Goal: Information Seeking & Learning: Check status

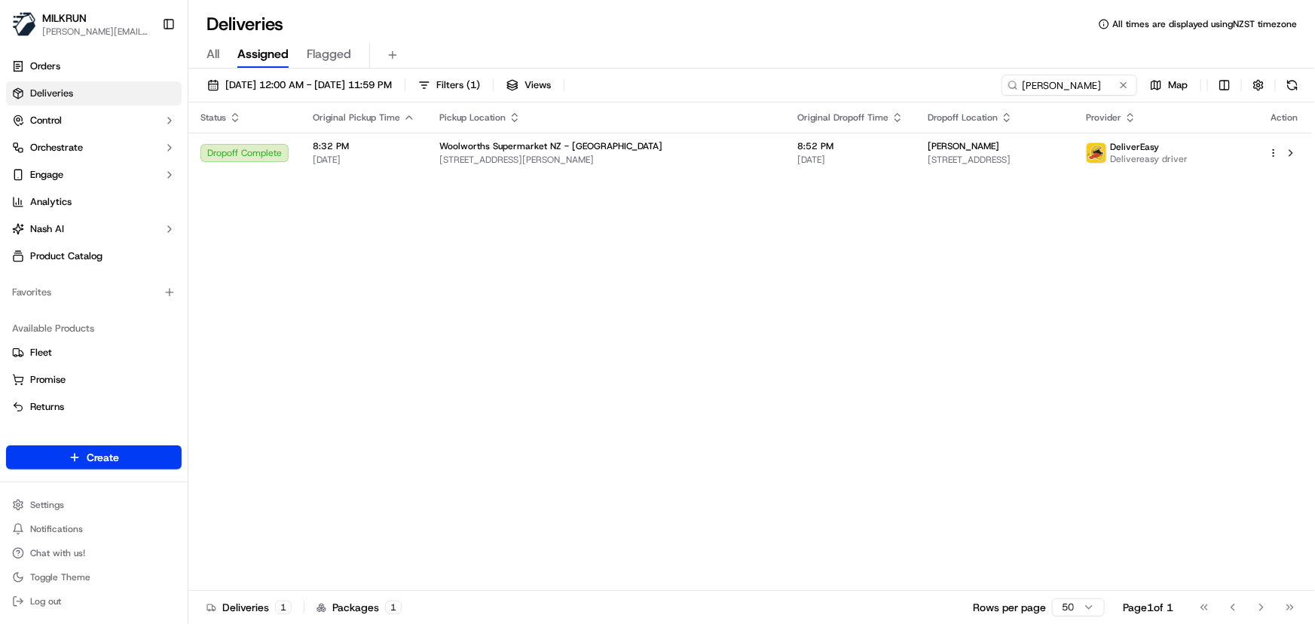
click at [323, 3] on div "Deliveries All times are displayed using NZST timezone All Assigned Flagged [DA…" at bounding box center [751, 312] width 1127 height 624
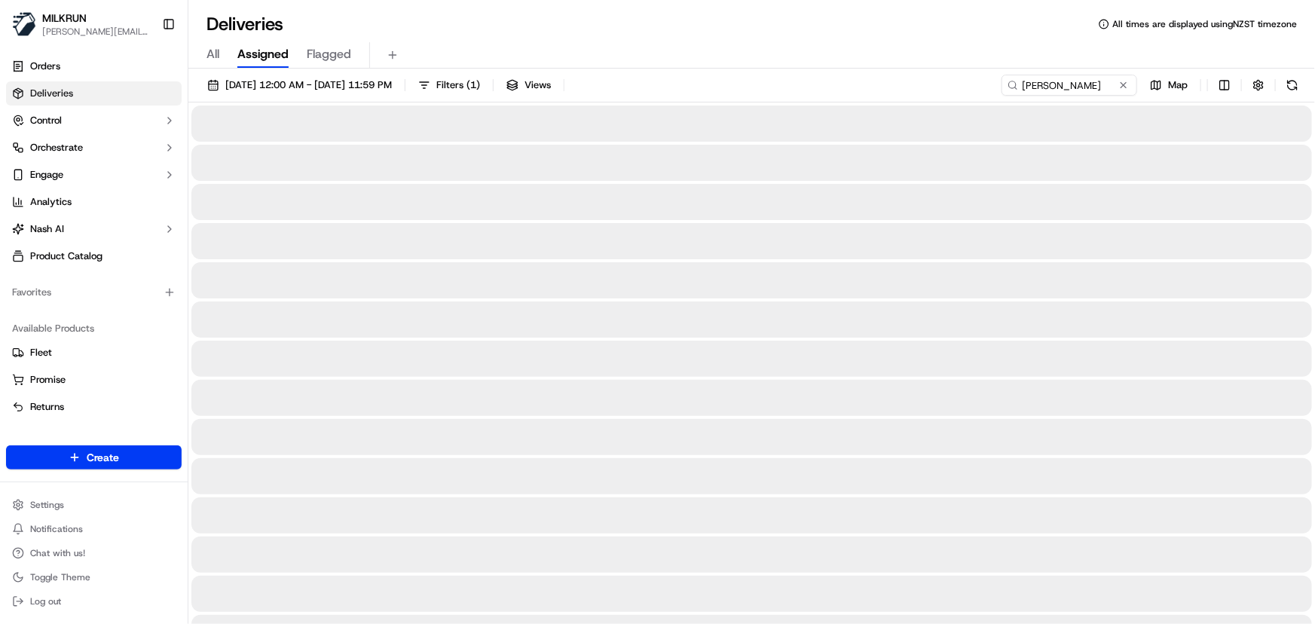
type input "[PERSON_NAME]"
click at [335, 77] on button "[DATE] 12:00 AM - [DATE] 11:59 PM" at bounding box center [300, 85] width 198 height 21
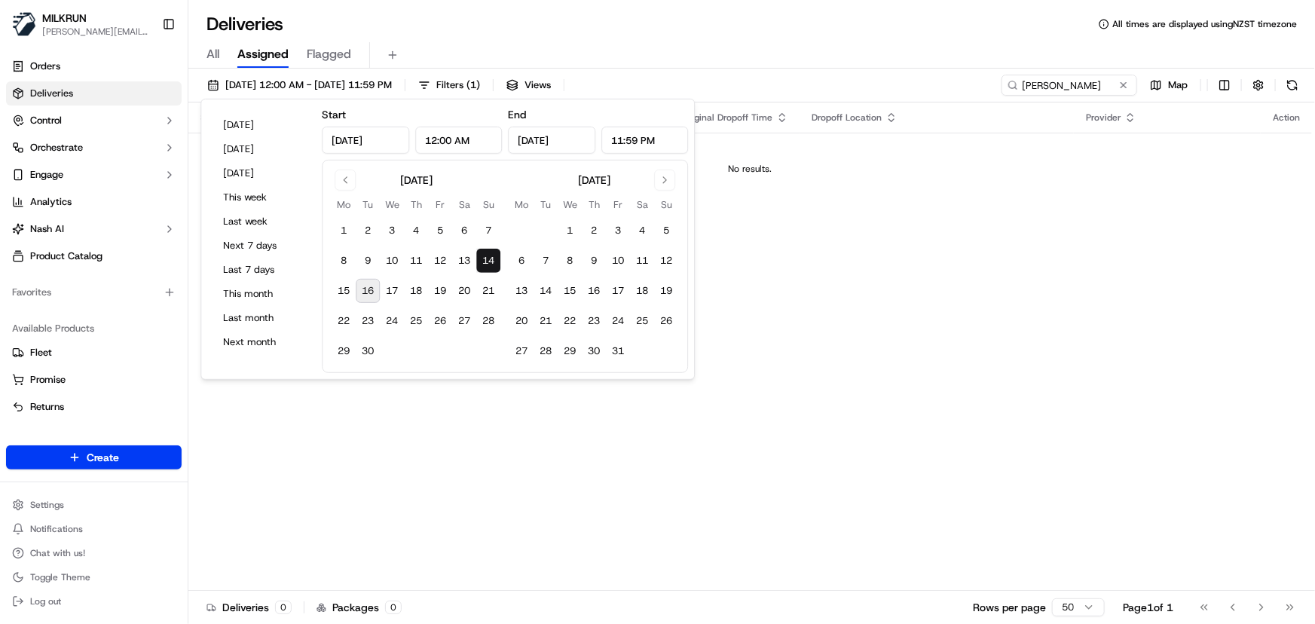
click at [367, 290] on button "16" at bounding box center [368, 291] width 24 height 24
type input "[DATE]"
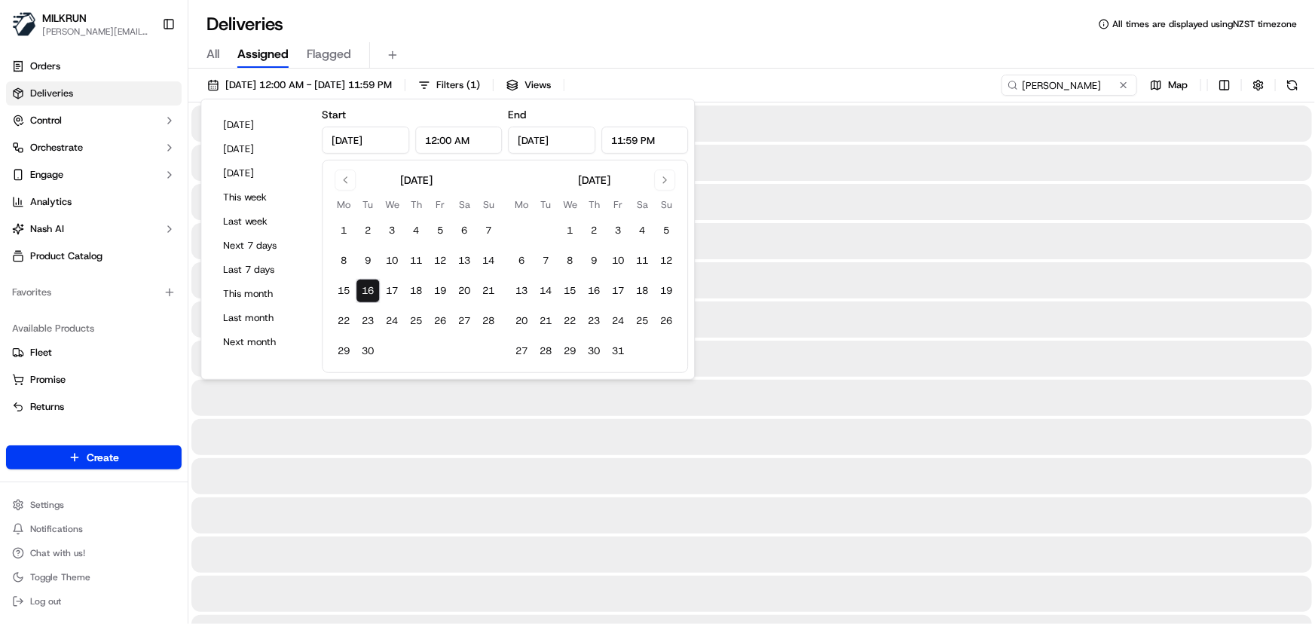
click at [367, 290] on button "16" at bounding box center [368, 291] width 24 height 24
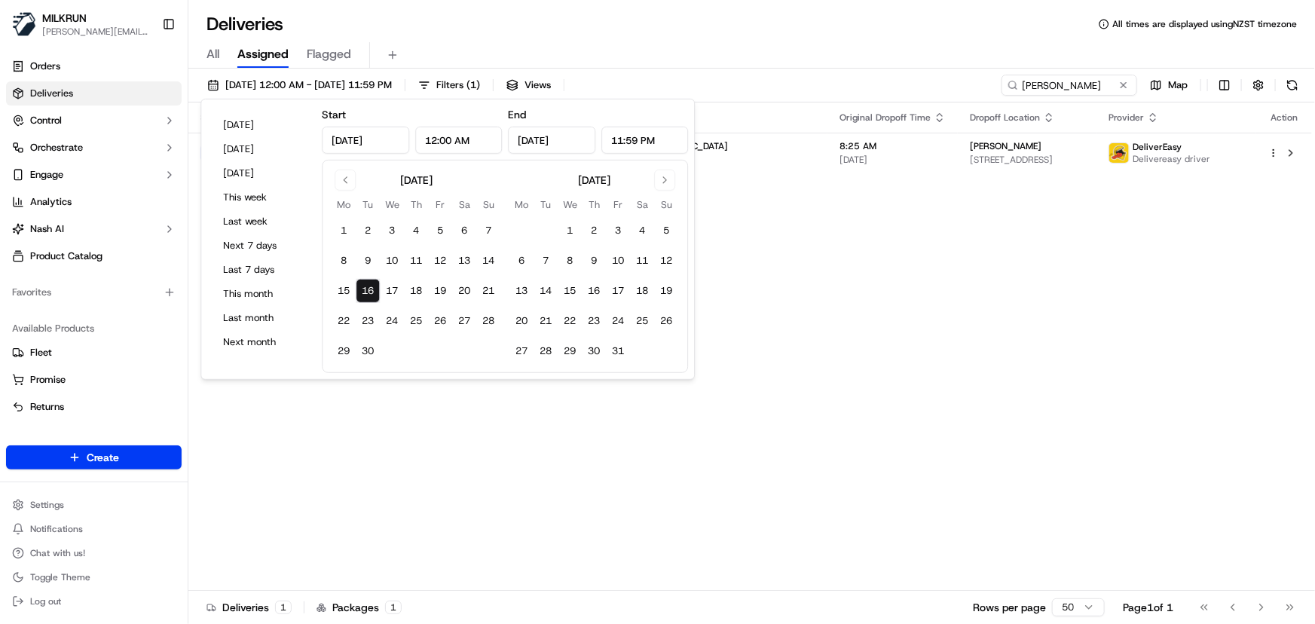
drag, startPoint x: 970, startPoint y: 228, endPoint x: 903, endPoint y: 217, distance: 67.9
click at [969, 228] on div "Status Original Pickup Time Pickup Location Original Dropoff Time Dropoff Locat…" at bounding box center [750, 347] width 1124 height 488
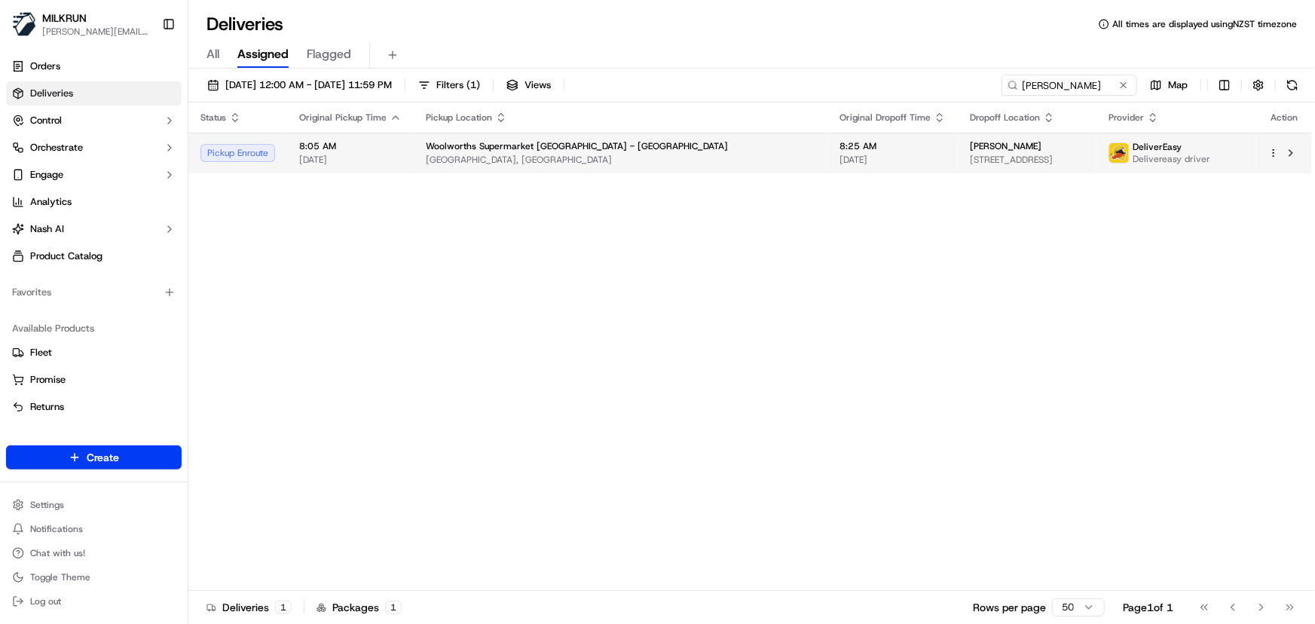
click at [828, 172] on td "8:25 AM [DATE]" at bounding box center [893, 153] width 130 height 41
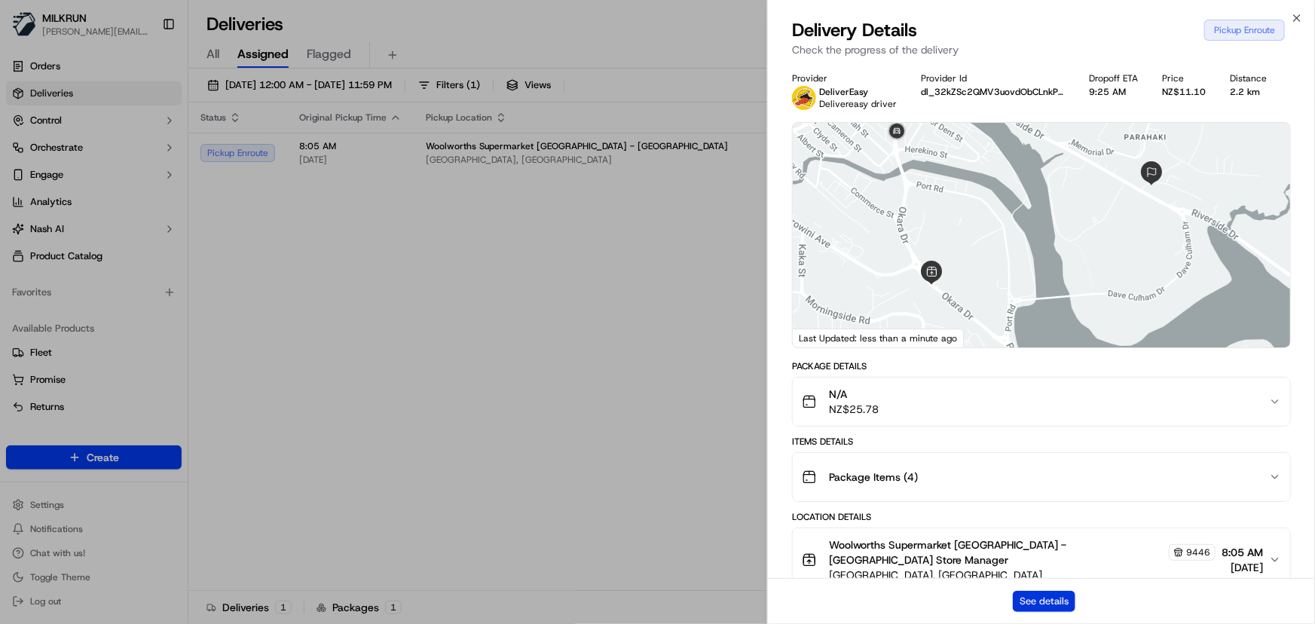
click at [1040, 608] on button "See details" at bounding box center [1044, 601] width 63 height 21
click at [1297, 18] on icon "button" at bounding box center [1297, 18] width 6 height 6
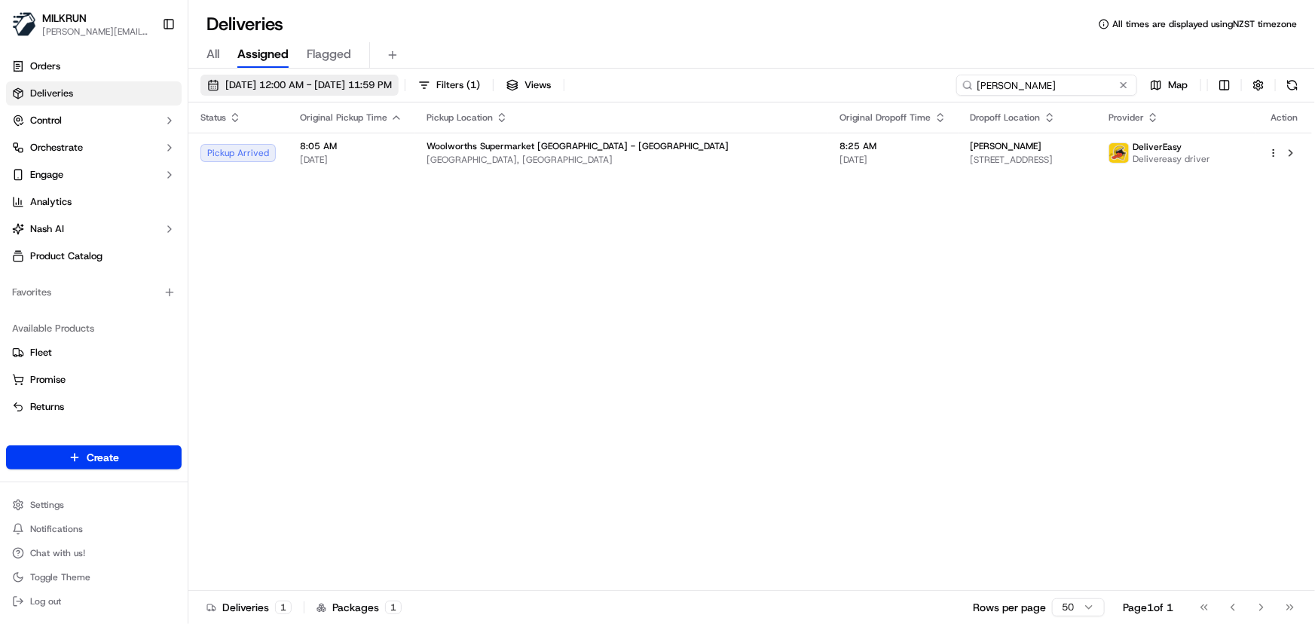
drag, startPoint x: 1105, startPoint y: 84, endPoint x: 317, endPoint y: 89, distance: 788.5
click at [366, 91] on div "[DATE] 12:00 AM - [DATE] 11:59 PM Filters ( 1 ) Views [PERSON_NAME] Map" at bounding box center [751, 89] width 1127 height 28
paste input "[PERSON_NAME]"
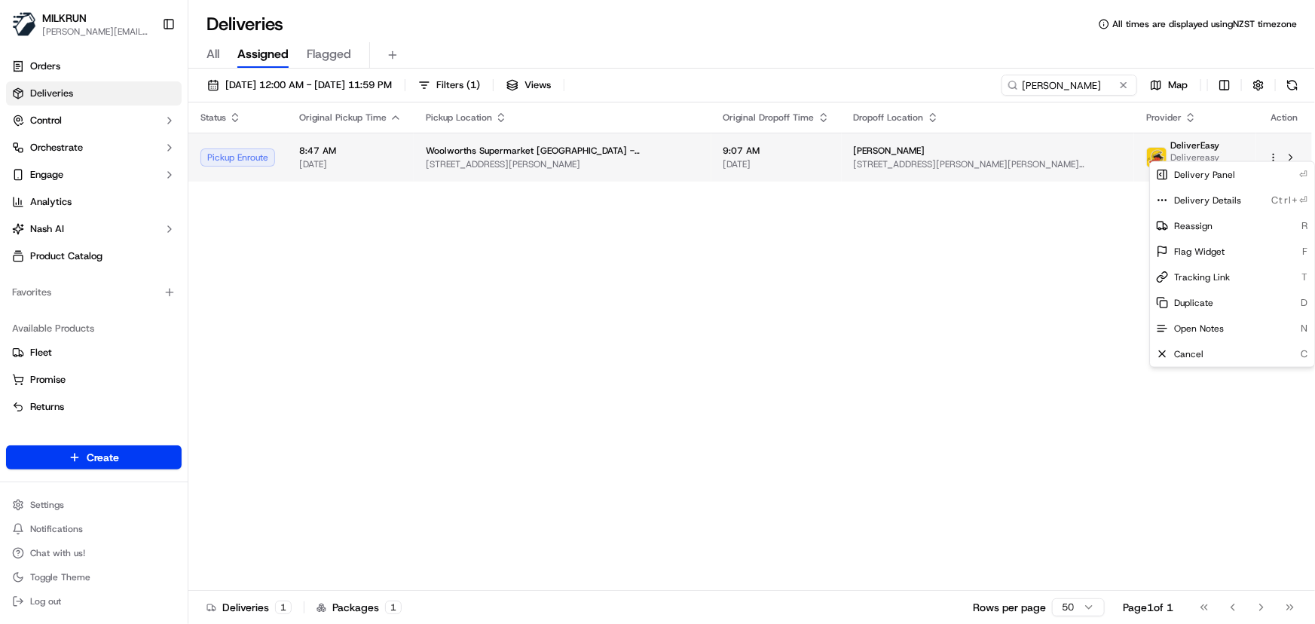
click at [1279, 155] on html "[PERSON_NAME] [PERSON_NAME][EMAIL_ADDRESS][DOMAIN_NAME] Toggle Sidebar Orders D…" at bounding box center [657, 312] width 1315 height 624
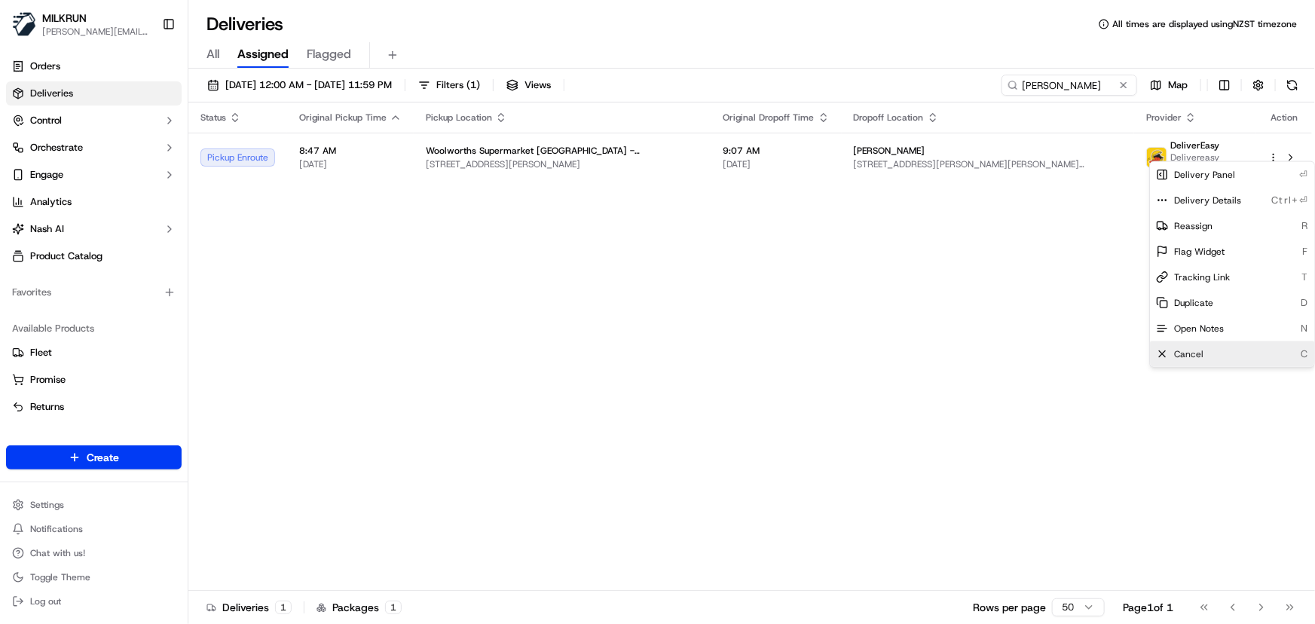
click at [1206, 357] on div "Cancel C" at bounding box center [1232, 354] width 164 height 26
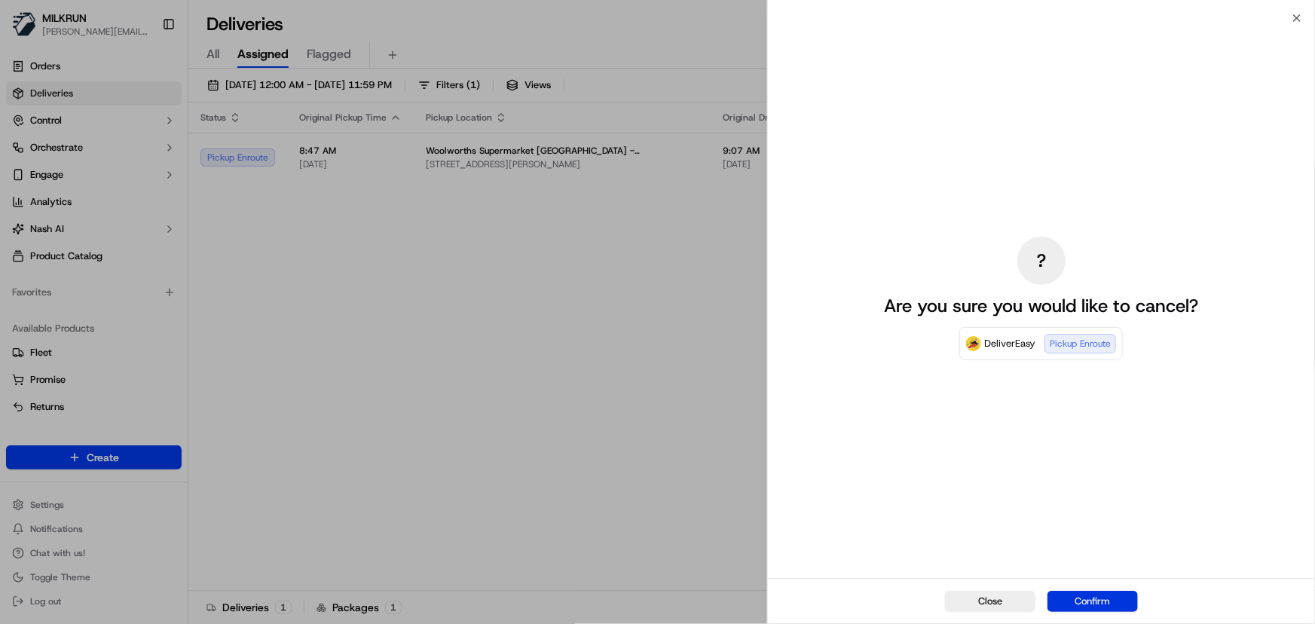
click at [1094, 595] on button "Confirm" at bounding box center [1093, 601] width 90 height 21
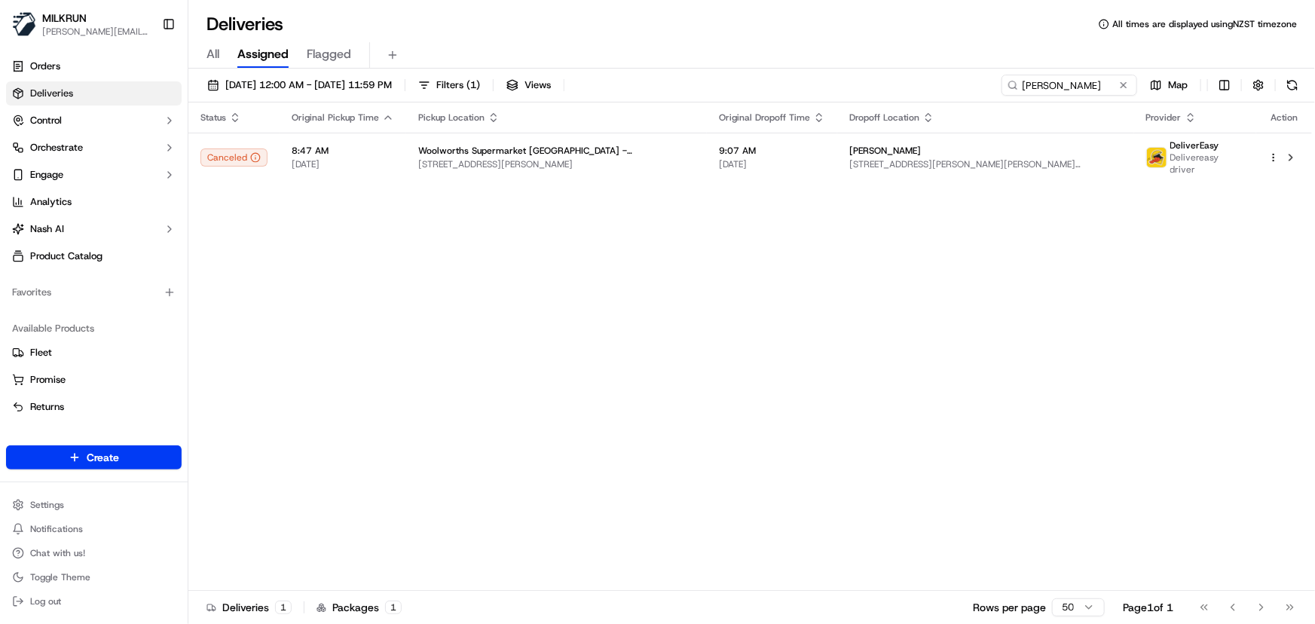
click at [454, 392] on div "Status Original Pickup Time Pickup Location Original Dropoff Time Dropoff Locat…" at bounding box center [750, 347] width 1124 height 488
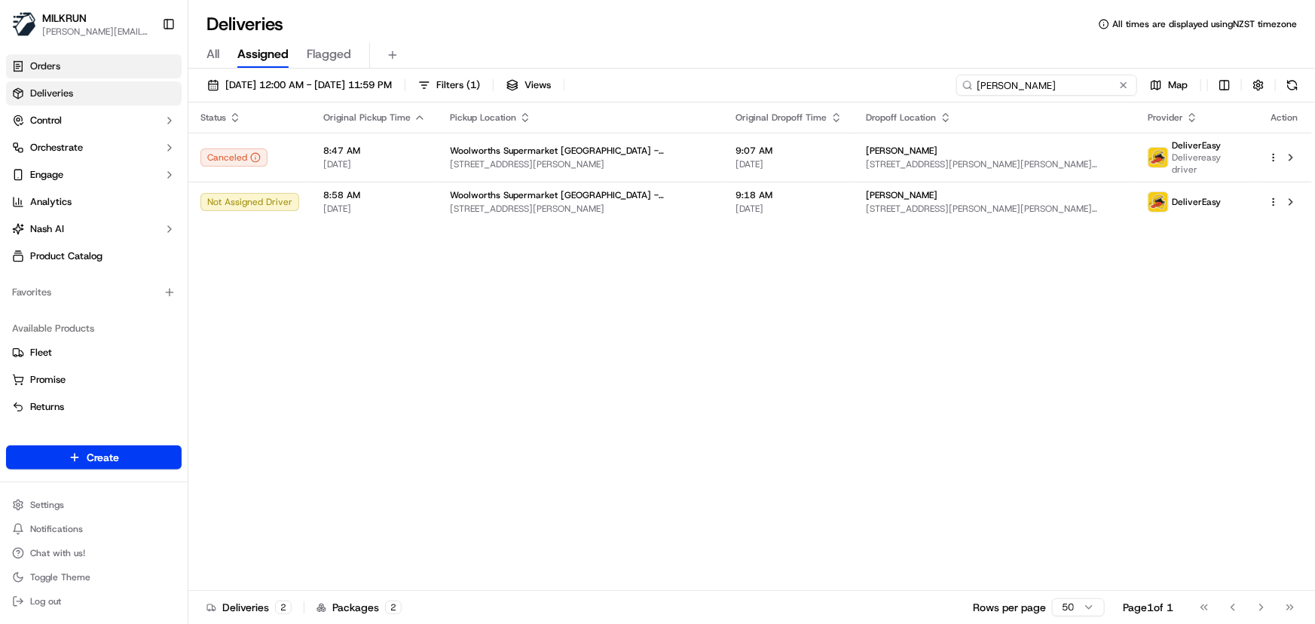
drag, startPoint x: 1096, startPoint y: 84, endPoint x: 160, endPoint y: 58, distance: 936.6
click at [164, 57] on div "[PERSON_NAME] [PERSON_NAME][EMAIL_ADDRESS][DOMAIN_NAME] Toggle Sidebar Orders D…" at bounding box center [657, 312] width 1315 height 624
type input "[PERSON_NAME]"
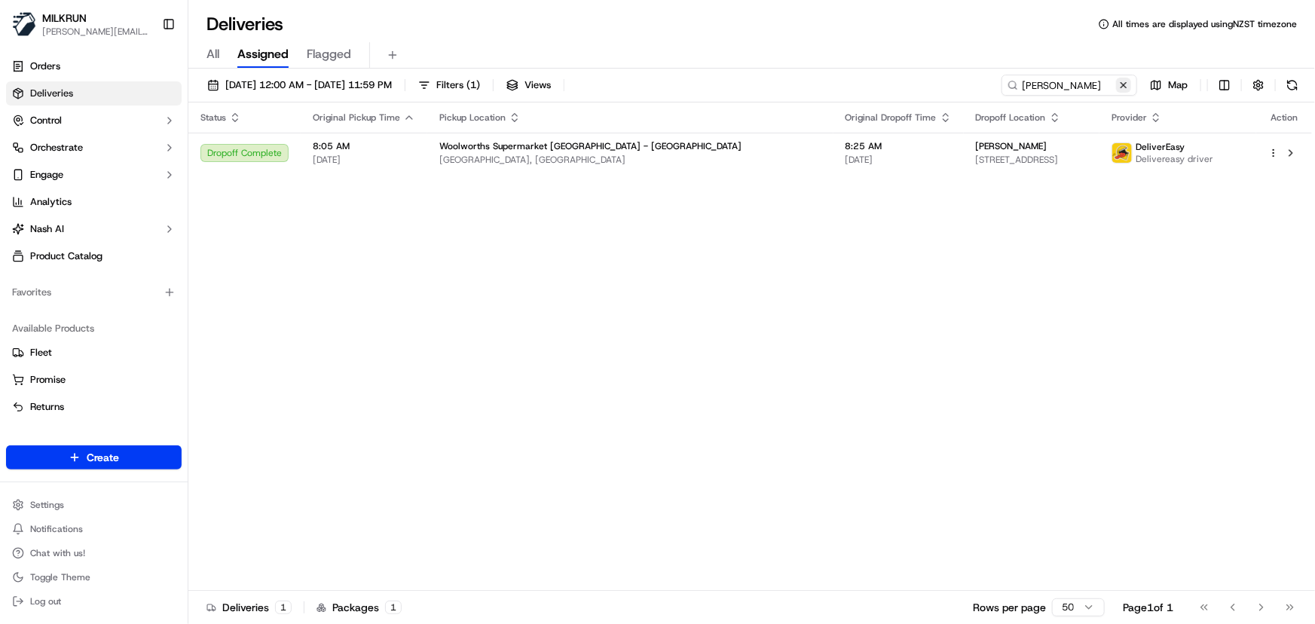
click at [1125, 91] on button at bounding box center [1123, 85] width 15 height 15
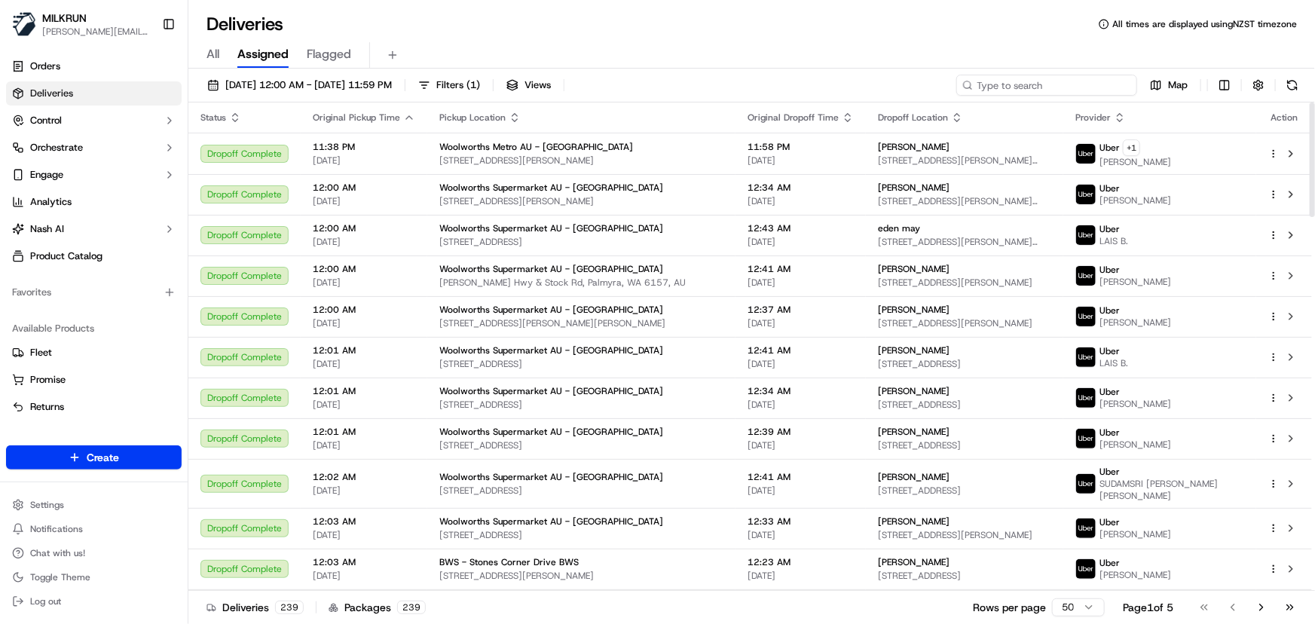
drag, startPoint x: 1033, startPoint y: 87, endPoint x: 1039, endPoint y: 77, distance: 11.1
click at [1036, 81] on input at bounding box center [1047, 85] width 181 height 21
paste input "[PERSON_NAME]"
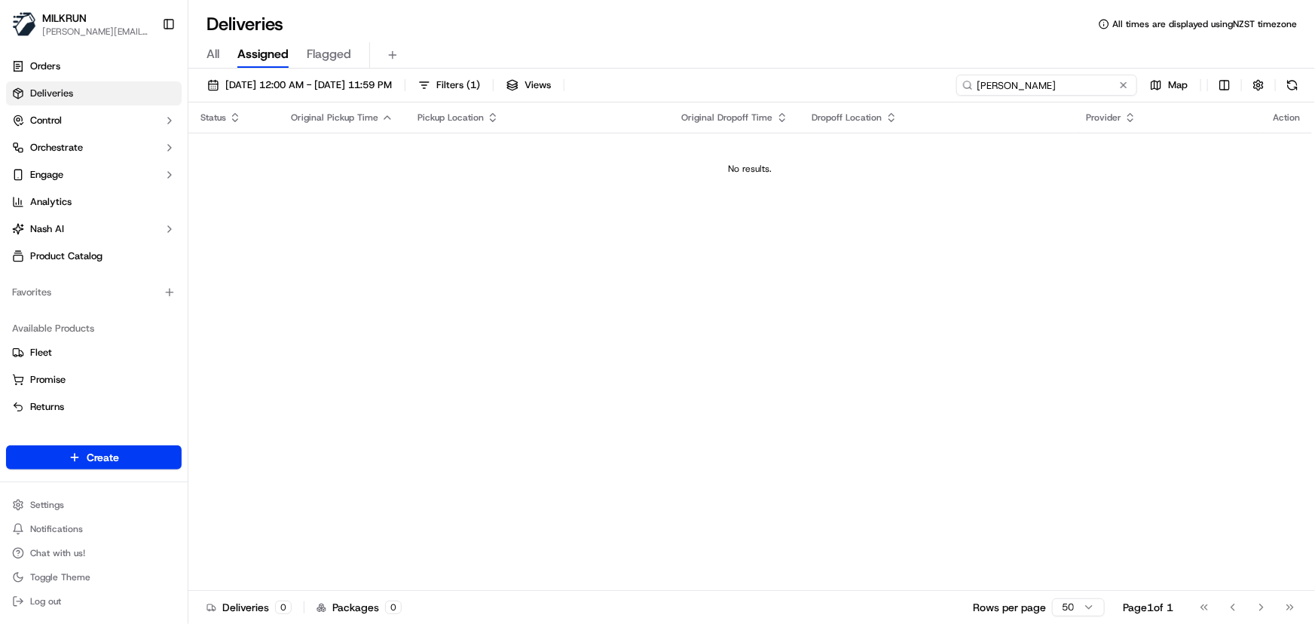
type input "[PERSON_NAME]"
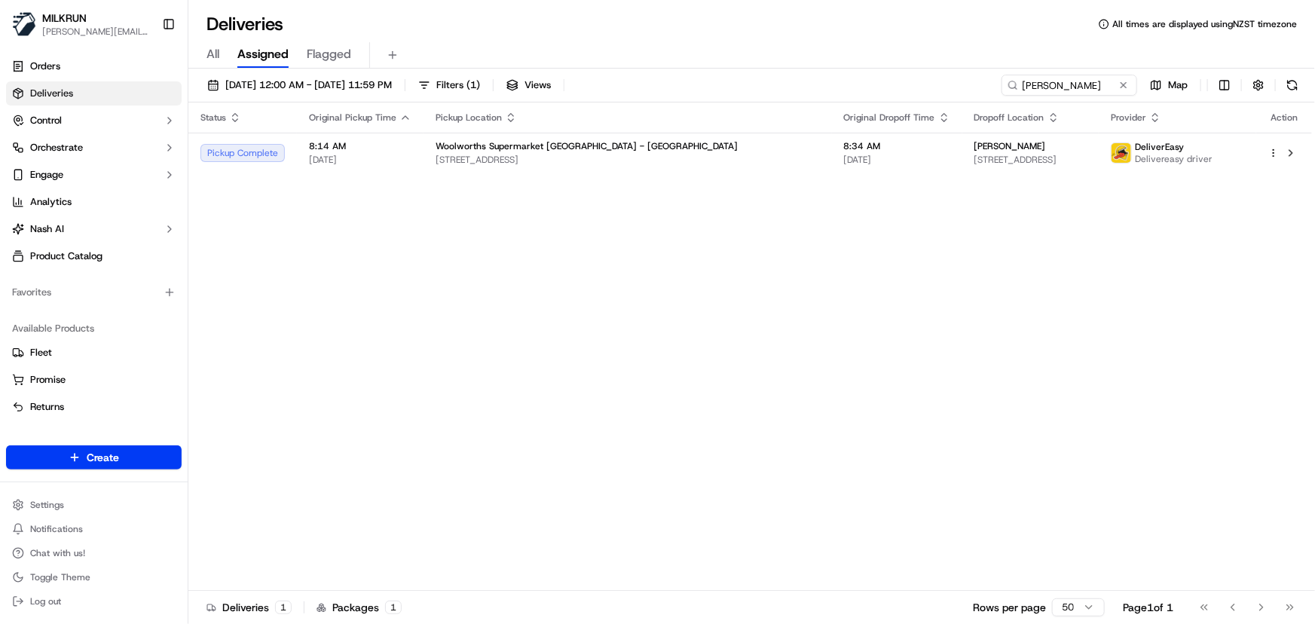
click at [830, 384] on div "Status Original Pickup Time Pickup Location Original Dropoff Time Dropoff Locat…" at bounding box center [750, 347] width 1124 height 488
click at [750, 397] on div "Status Original Pickup Time Pickup Location Original Dropoff Time Dropoff Locat…" at bounding box center [750, 347] width 1124 height 488
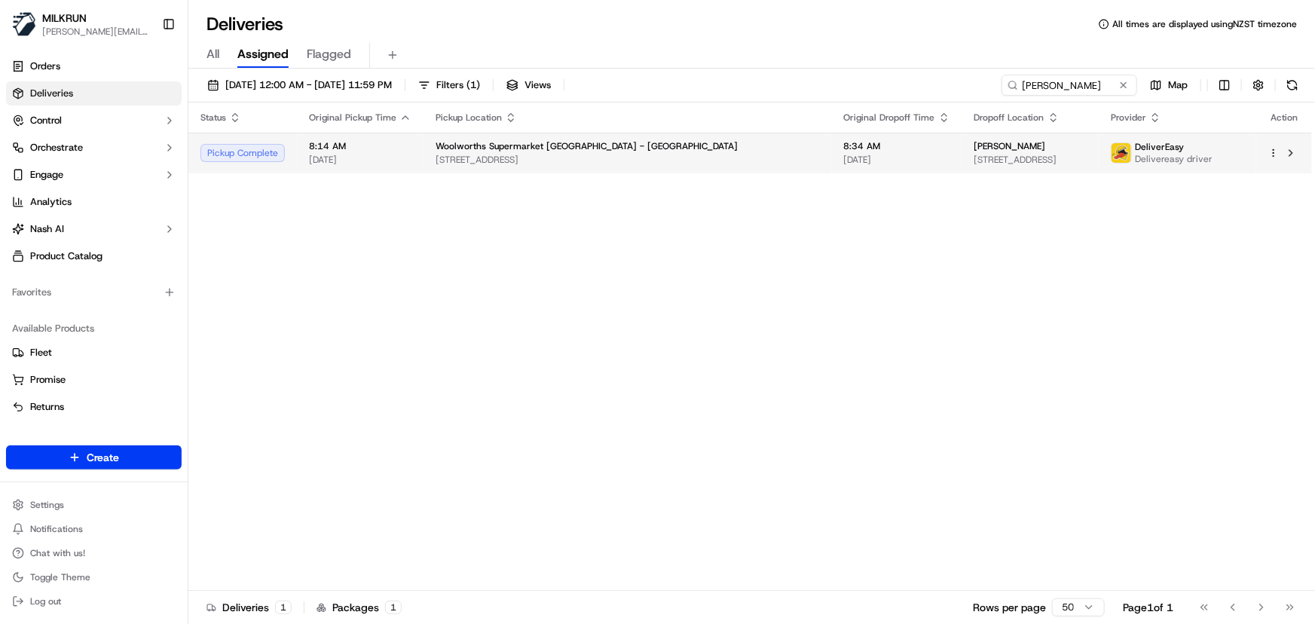
click at [844, 157] on span "[DATE]" at bounding box center [897, 160] width 106 height 12
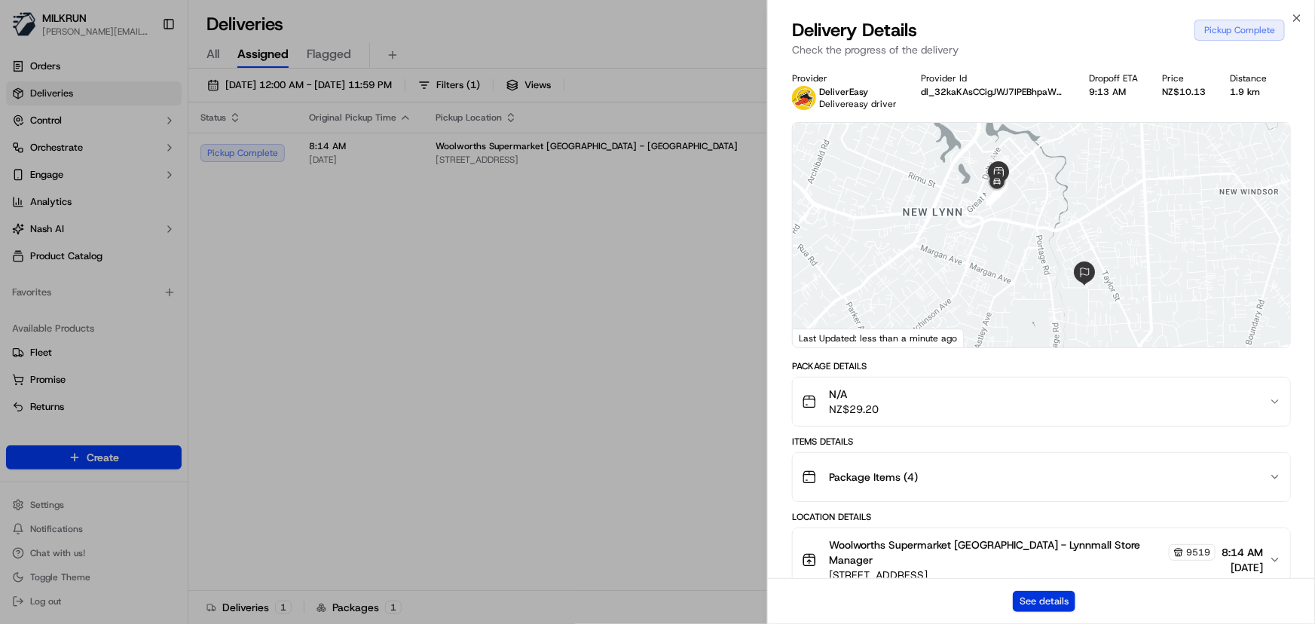
click at [1042, 604] on button "See details" at bounding box center [1044, 601] width 63 height 21
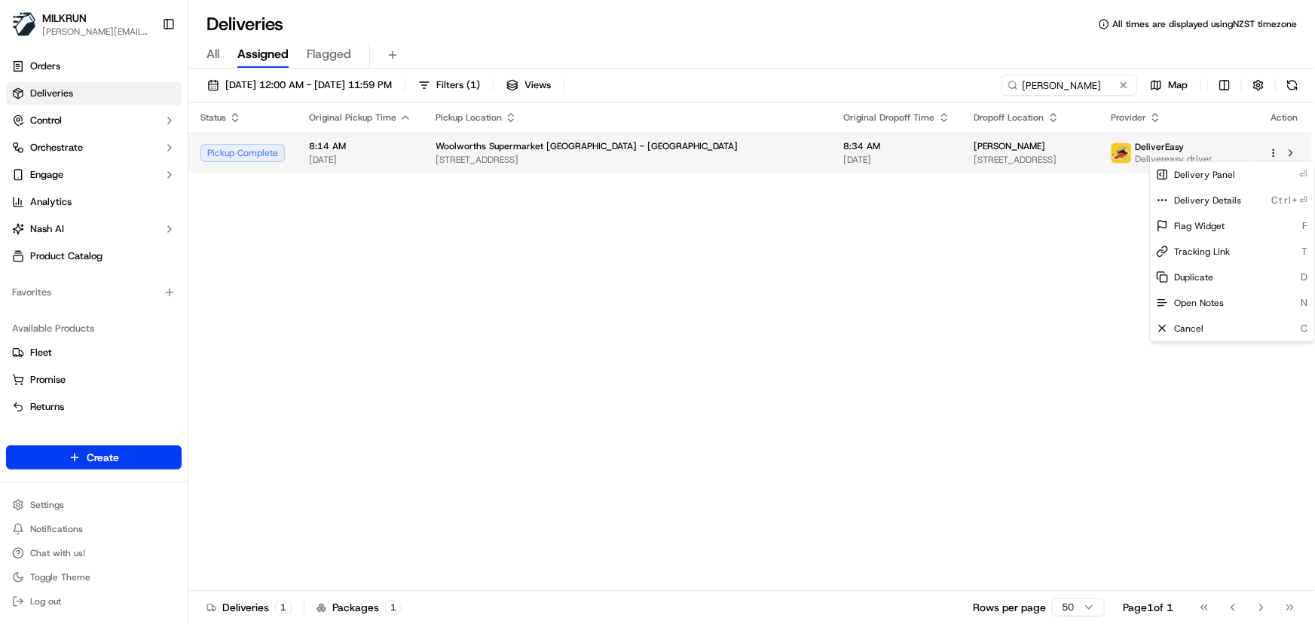
click at [1276, 150] on html "MILKRUN irene.salaivao@woolworths.co.nz Toggle Sidebar Orders Deliveries Contro…" at bounding box center [657, 312] width 1315 height 624
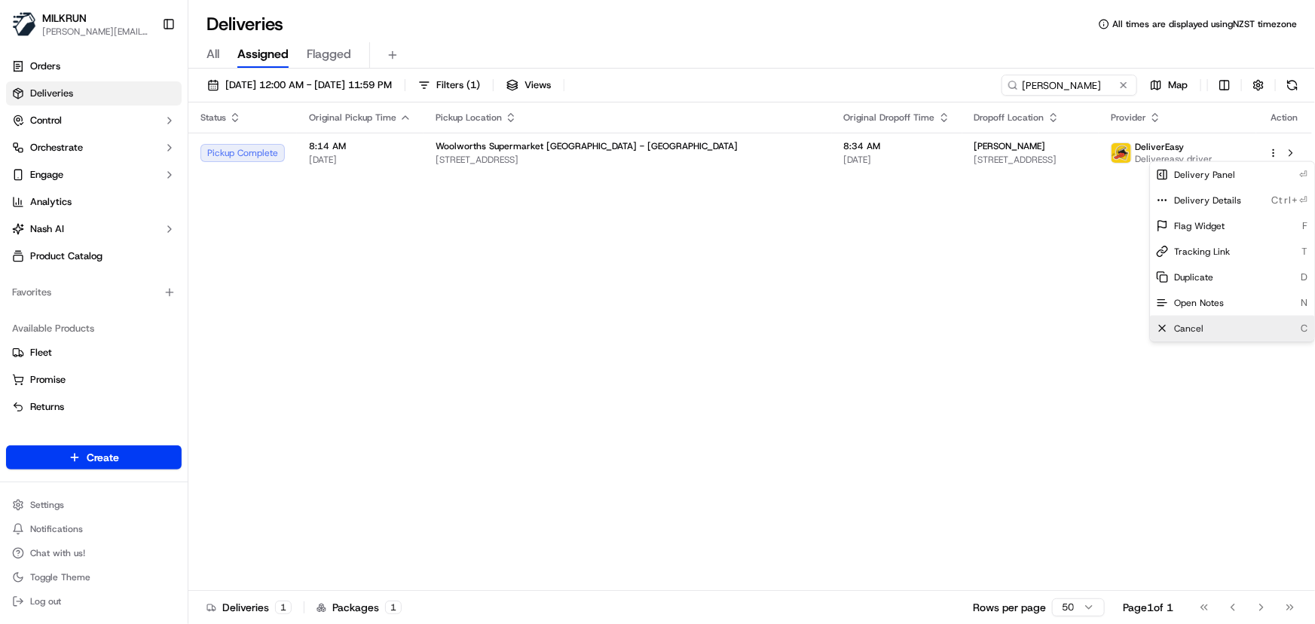
click at [1200, 331] on span "Cancel" at bounding box center [1188, 329] width 29 height 12
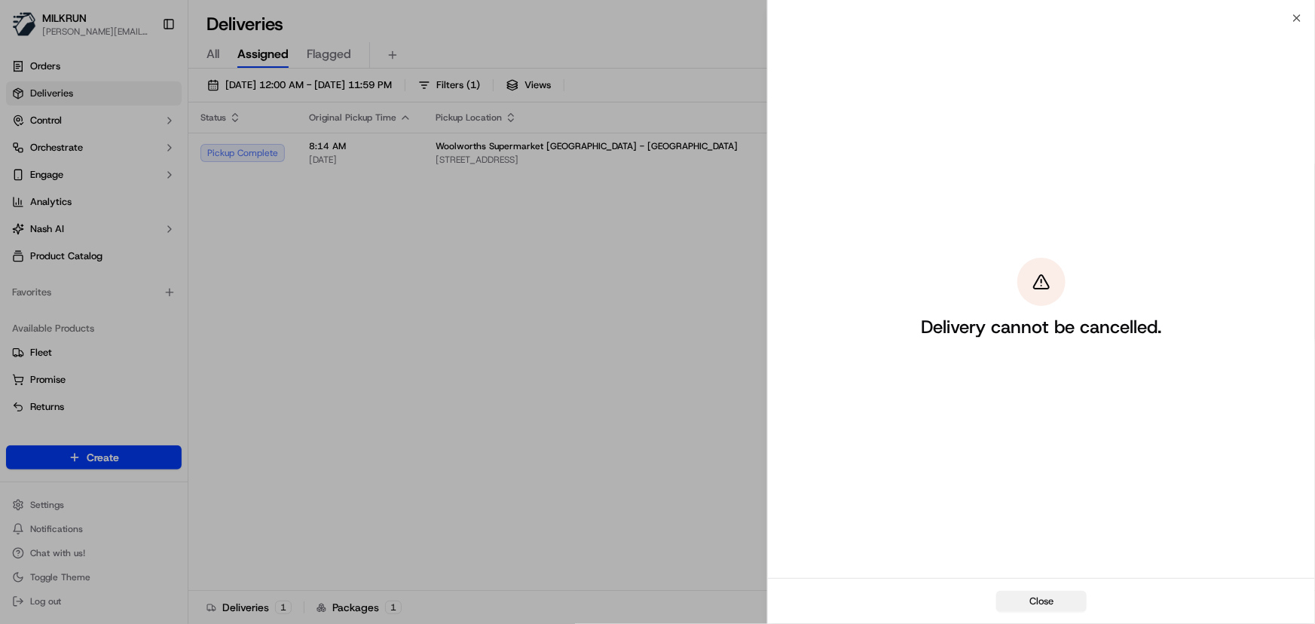
click at [1055, 603] on button "Close" at bounding box center [1042, 601] width 90 height 21
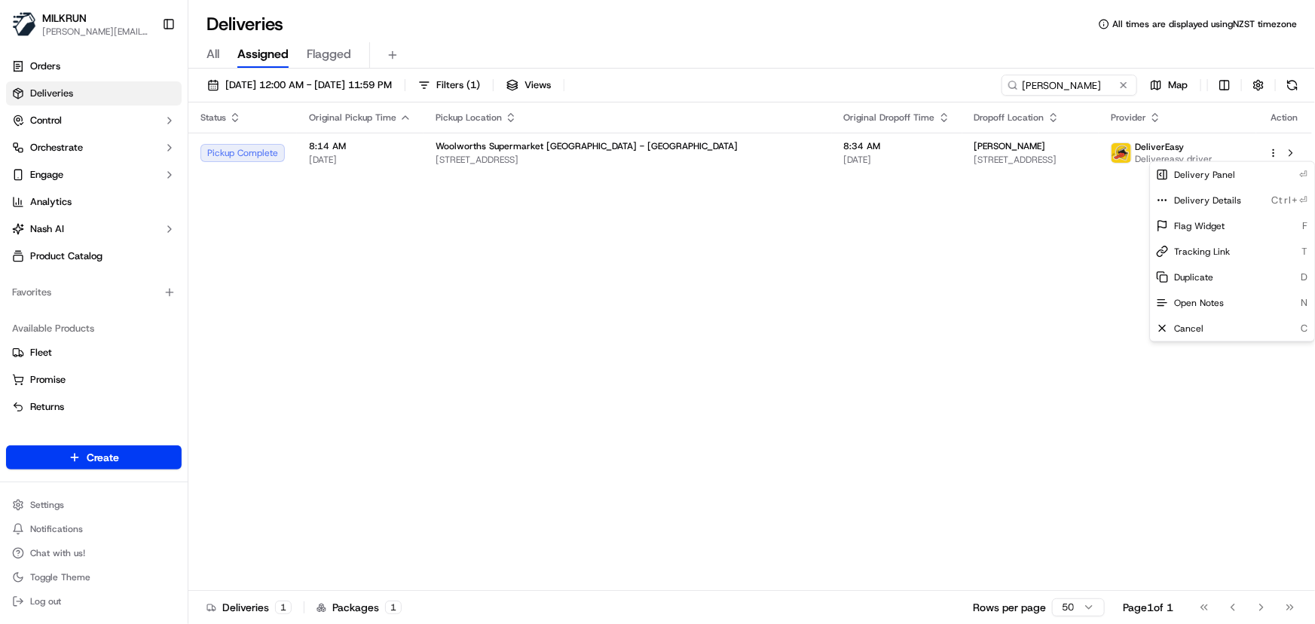
click at [736, 387] on div "Status Original Pickup Time Pickup Location Original Dropoff Time Dropoff Locat…" at bounding box center [750, 347] width 1124 height 488
click at [616, 353] on div "Status Original Pickup Time Pickup Location Original Dropoff Time Dropoff Locat…" at bounding box center [750, 347] width 1124 height 488
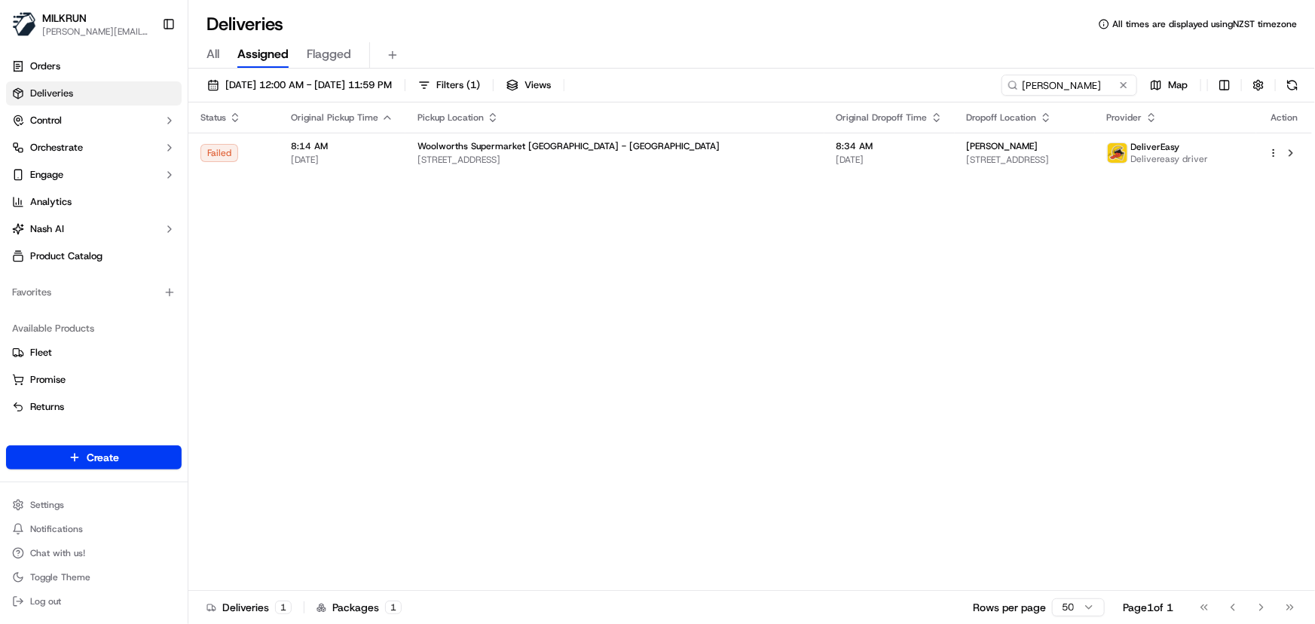
click at [431, 342] on div "Status Original Pickup Time Pickup Location Original Dropoff Time Dropoff Locat…" at bounding box center [750, 347] width 1124 height 488
click at [682, 368] on div "Status Original Pickup Time Pickup Location Original Dropoff Time Dropoff Locat…" at bounding box center [750, 347] width 1124 height 488
drag, startPoint x: 1083, startPoint y: 87, endPoint x: 182, endPoint y: 29, distance: 902.6
click at [185, 30] on div "MILKRUN irene.salaivao@woolworths.co.nz Toggle Sidebar Orders Deliveries Contro…" at bounding box center [657, 312] width 1315 height 624
paste input "Ben Heinemann"
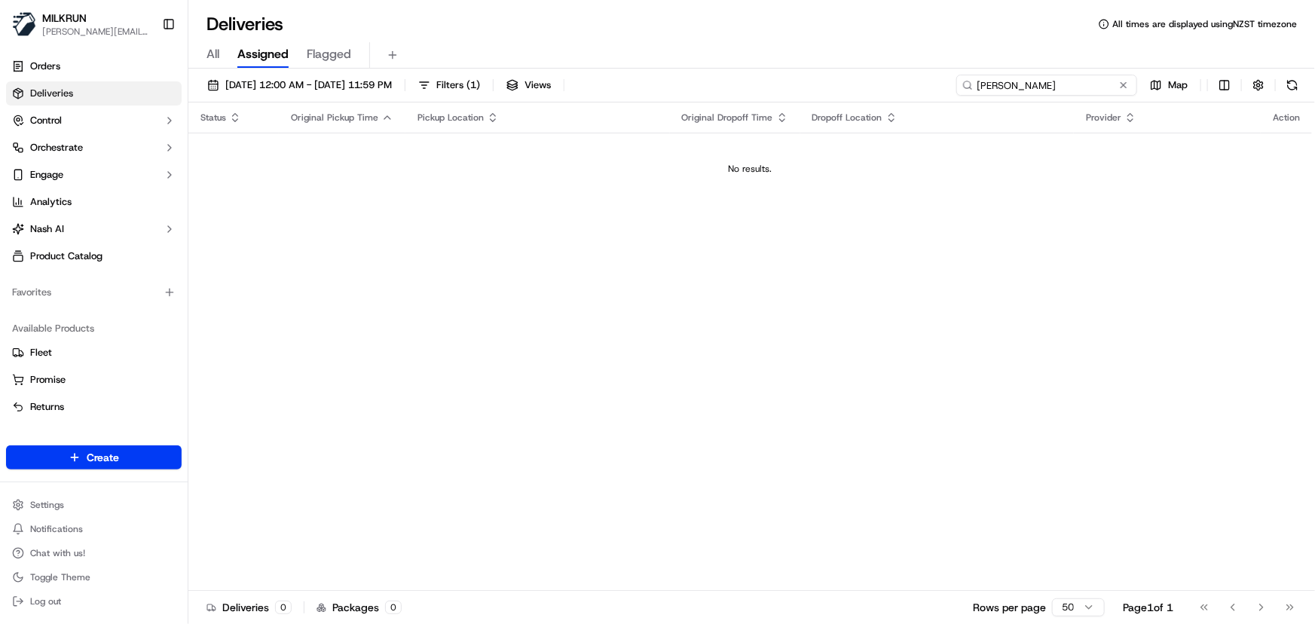
type input "Ben Heinemann"
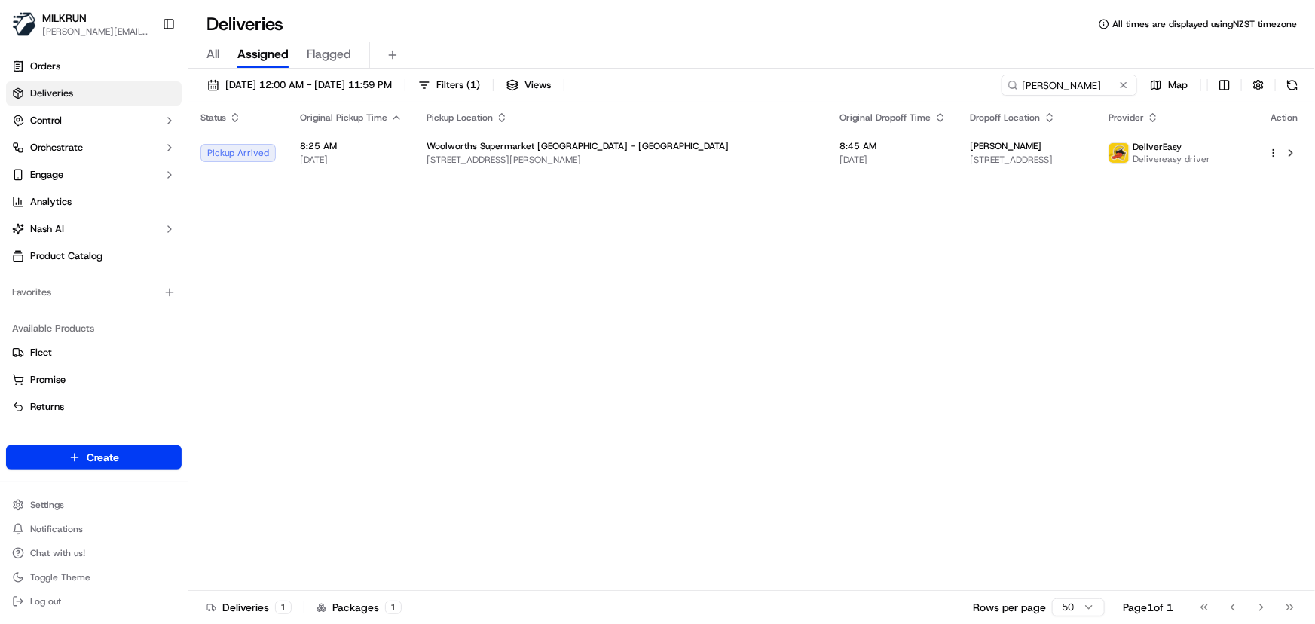
click at [645, 353] on div "Status Original Pickup Time Pickup Location Original Dropoff Time Dropoff Locat…" at bounding box center [750, 347] width 1124 height 488
click at [1275, 156] on html "[PERSON_NAME] [PERSON_NAME][EMAIL_ADDRESS][DOMAIN_NAME] Toggle Sidebar Orders D…" at bounding box center [657, 312] width 1315 height 624
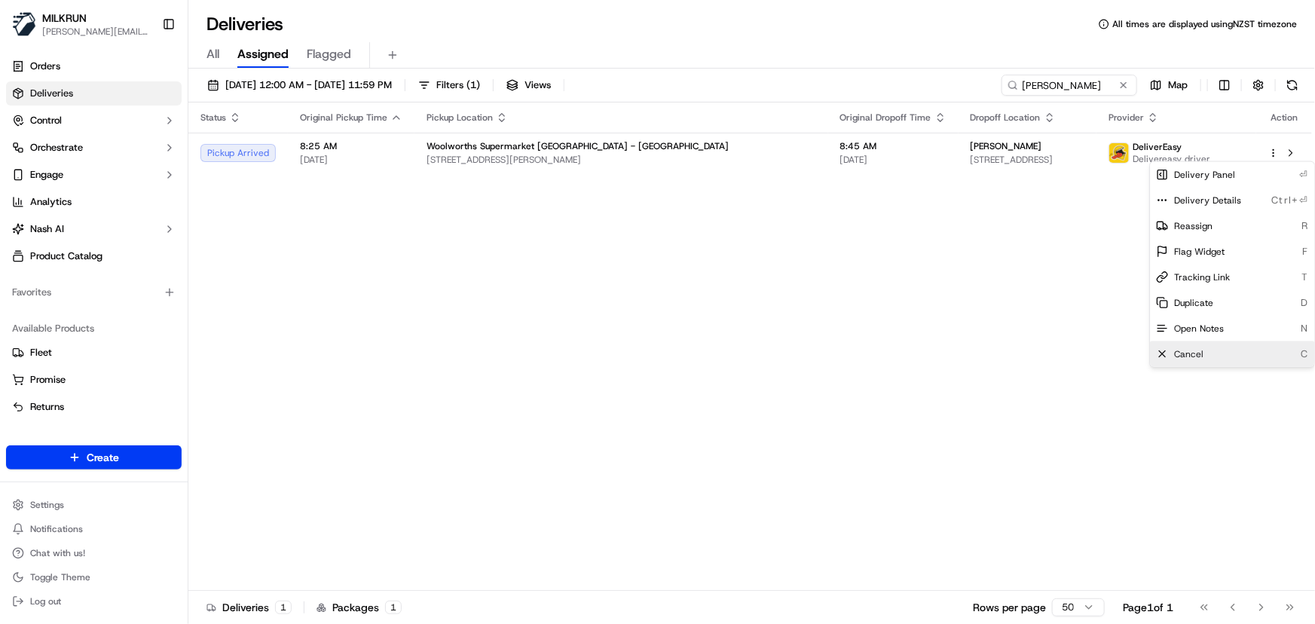
click at [1214, 351] on div "Cancel C" at bounding box center [1232, 354] width 164 height 26
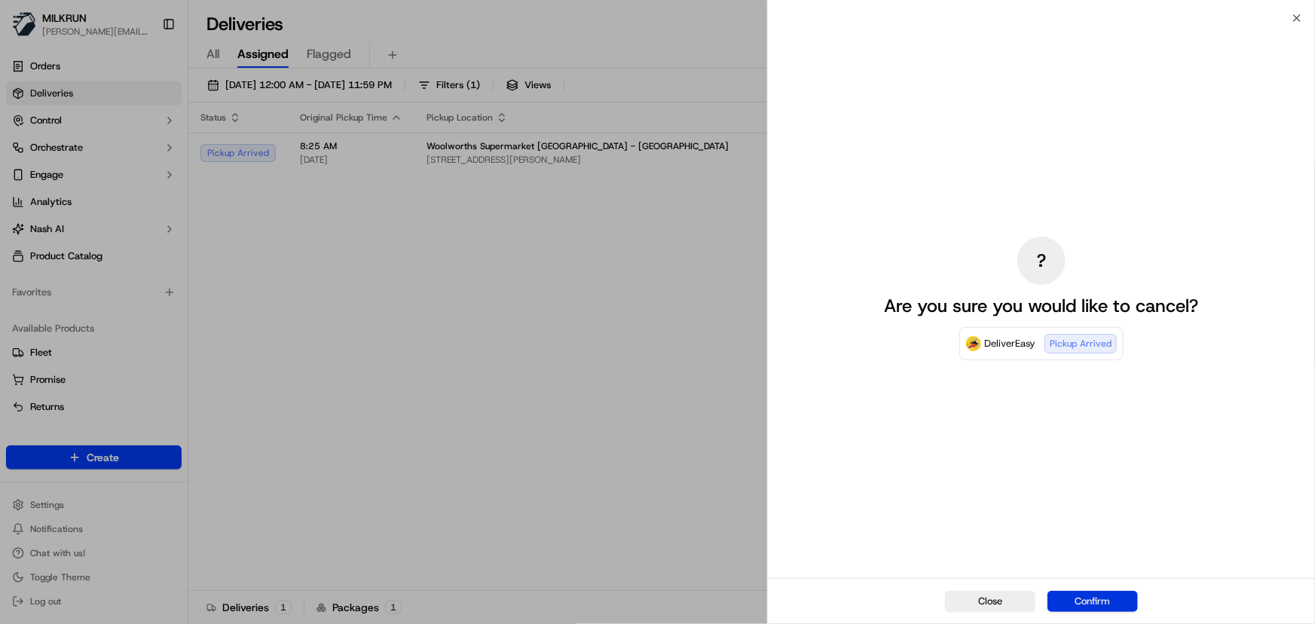
click at [1095, 598] on button "Confirm" at bounding box center [1093, 601] width 90 height 21
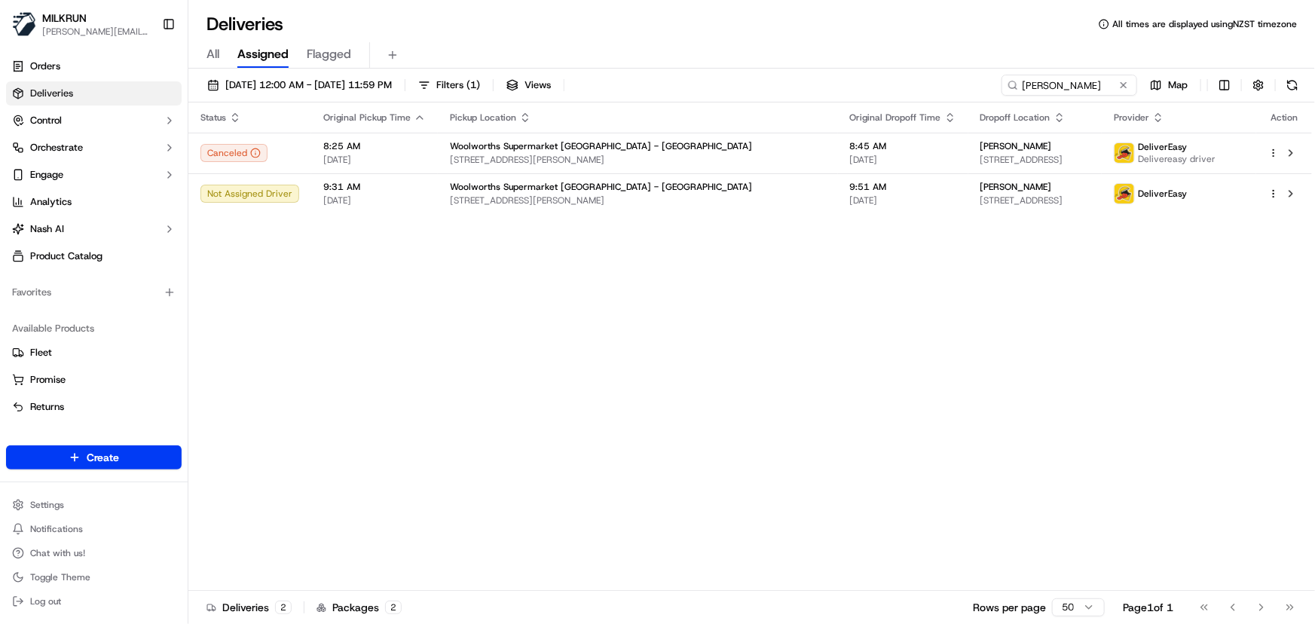
click at [482, 358] on div "Status Original Pickup Time Pickup Location Original Dropoff Time Dropoff Locat…" at bounding box center [750, 347] width 1124 height 488
click at [1275, 197] on html "MILKRUN irene.salaivao@woolworths.co.nz Toggle Sidebar Orders Deliveries Contro…" at bounding box center [657, 312] width 1315 height 624
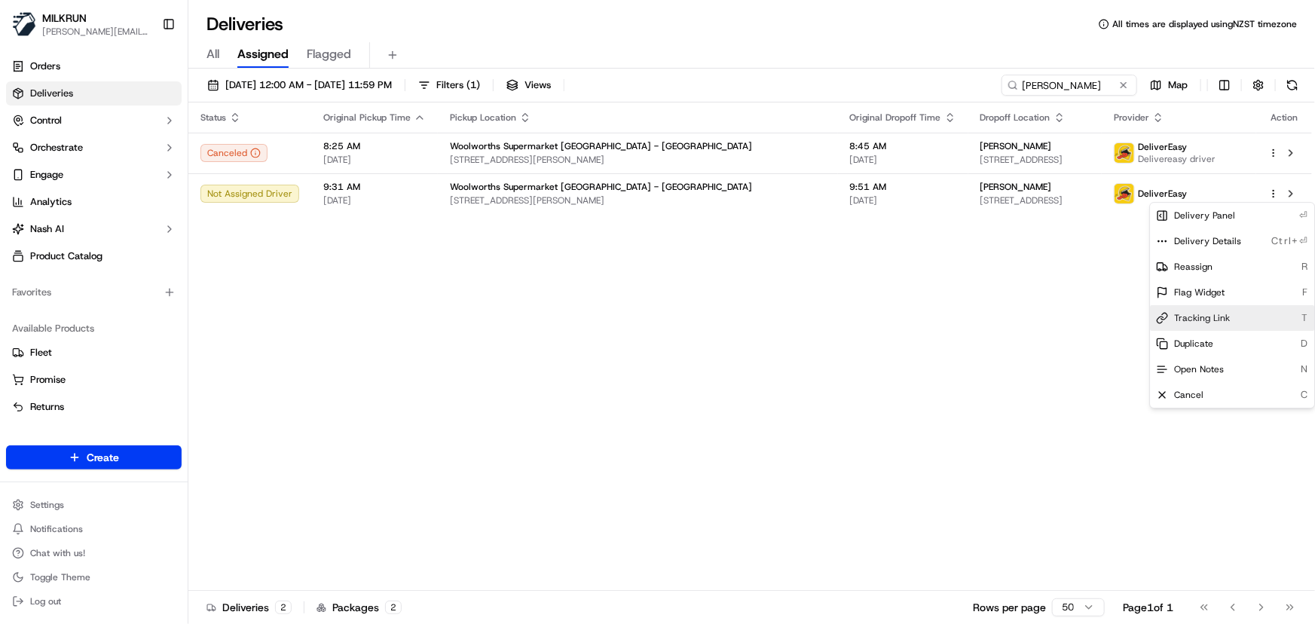
click at [1223, 313] on span "Tracking Link" at bounding box center [1202, 318] width 56 height 12
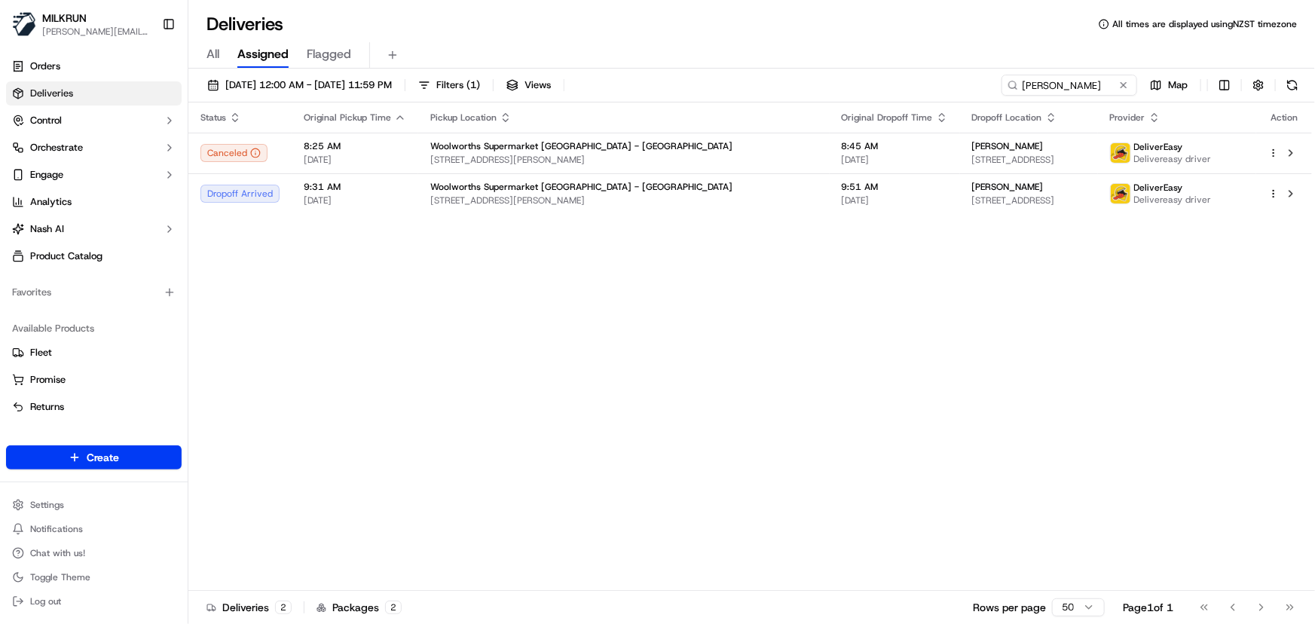
drag, startPoint x: 1097, startPoint y: 81, endPoint x: 1088, endPoint y: 80, distance: 9.1
click at [1088, 80] on html "MILKRUN irene.salaivao@woolworths.co.nz Toggle Sidebar Orders Deliveries Contro…" at bounding box center [657, 312] width 1315 height 624
drag, startPoint x: 1096, startPoint y: 81, endPoint x: 498, endPoint y: 90, distance: 598.6
click at [498, 90] on div "16/09/2025 12:00 AM - 16/09/2025 11:59 PM Filters ( 1 ) Views Ben Heinemann Map" at bounding box center [751, 89] width 1127 height 28
paste input "dc8a5afb-17a0-4925-a61e-90a1ae61002b"
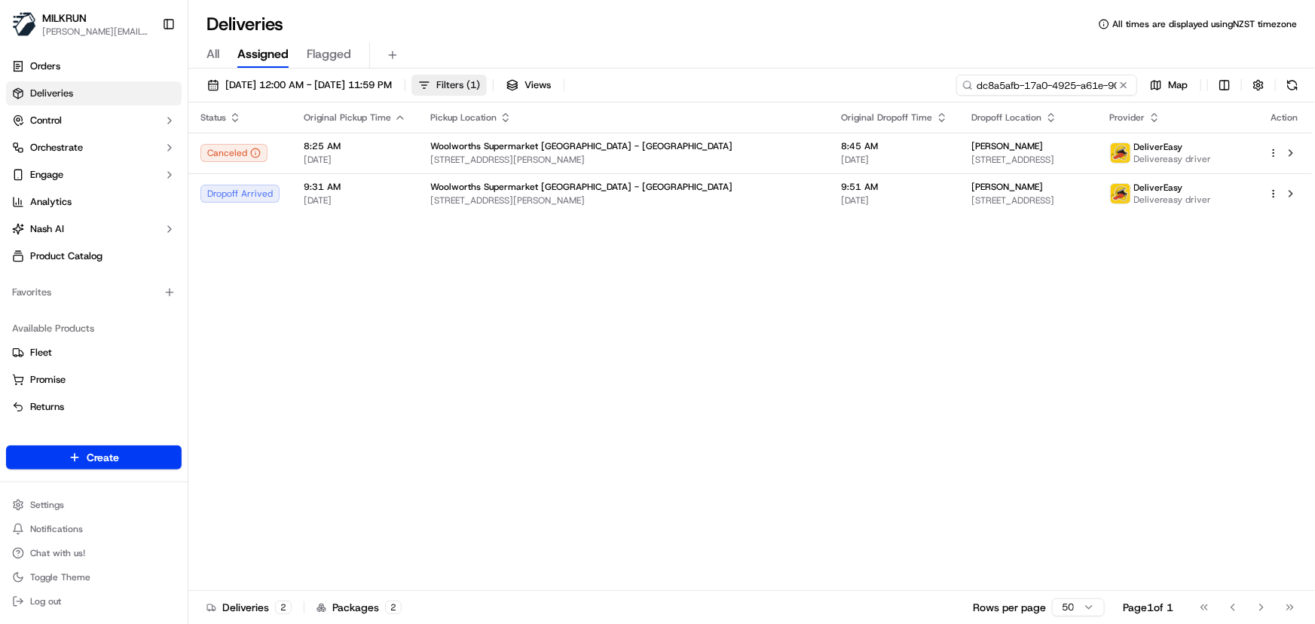
scroll to position [0, 69]
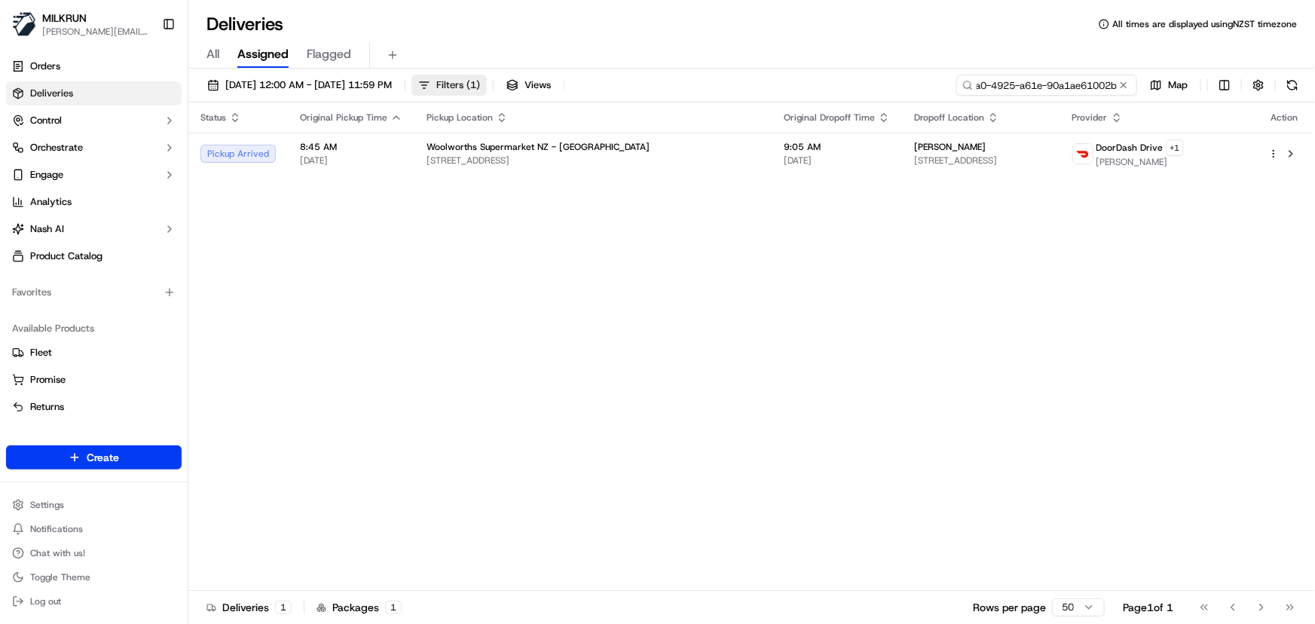
type input "dc8a5afb-17a0-4925-a61e-90a1ae61002b"
drag, startPoint x: 891, startPoint y: 298, endPoint x: 1079, endPoint y: 231, distance: 199.8
click at [892, 298] on div "Status Original Pickup Time Pickup Location Original Dropoff Time Dropoff Locat…" at bounding box center [750, 347] width 1124 height 488
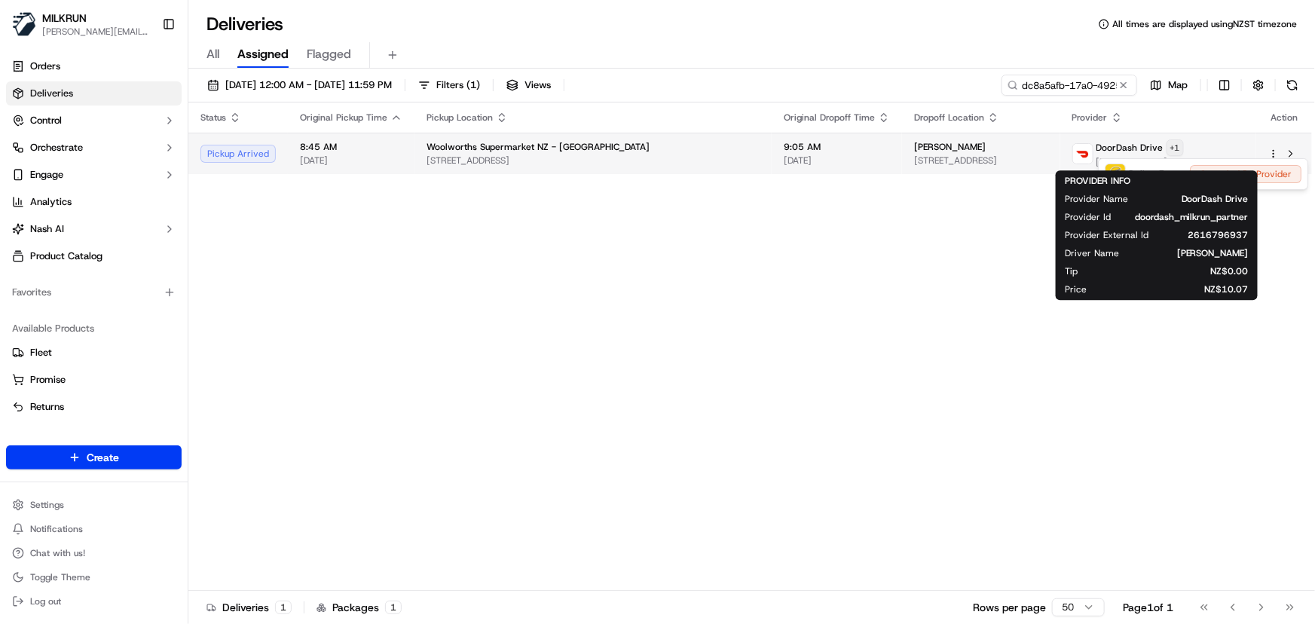
click at [1205, 149] on html "MILKRUN irene.salaivao@woolworths.co.nz Toggle Sidebar Orders Deliveries Contro…" at bounding box center [657, 312] width 1315 height 624
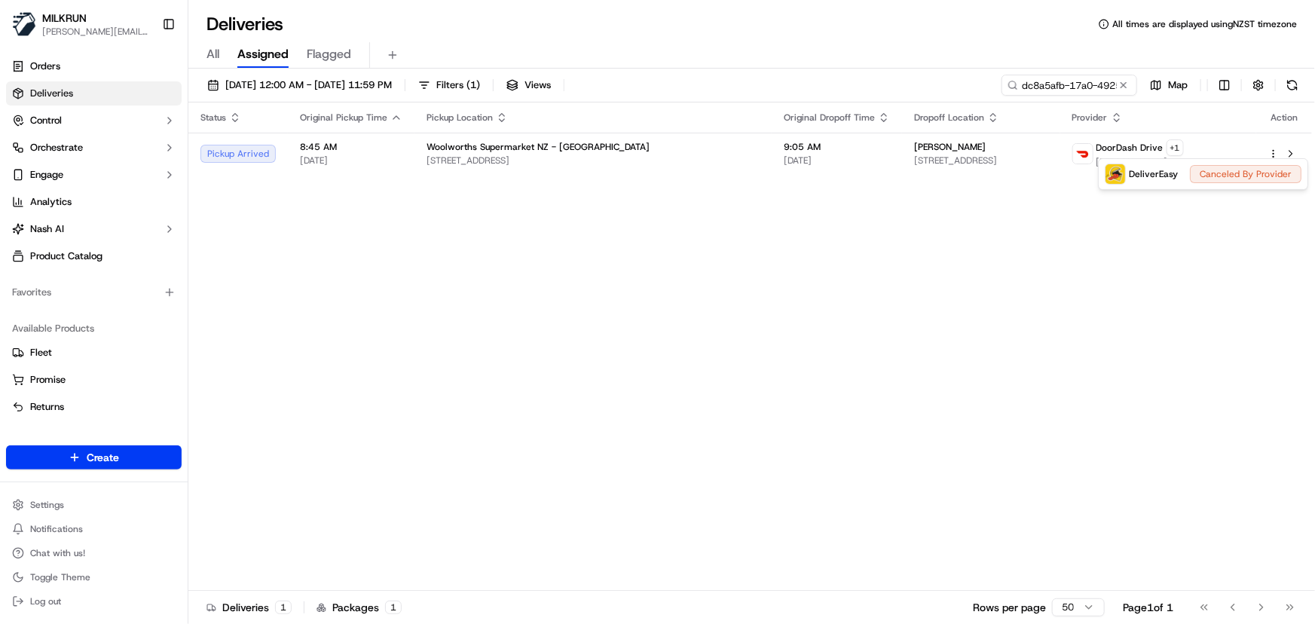
click at [761, 309] on html "MILKRUN irene.salaivao@woolworths.co.nz Toggle Sidebar Orders Deliveries Contro…" at bounding box center [657, 312] width 1315 height 624
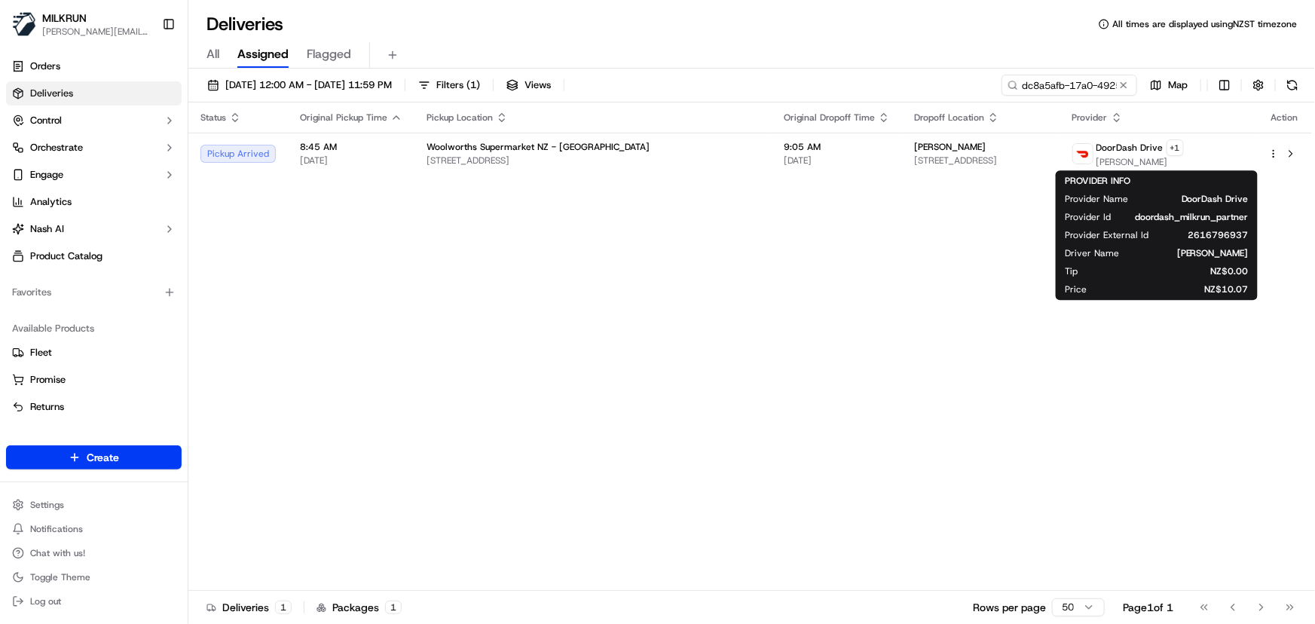
click at [338, 371] on div "Status Original Pickup Time Pickup Location Original Dropoff Time Dropoff Locat…" at bounding box center [750, 347] width 1124 height 488
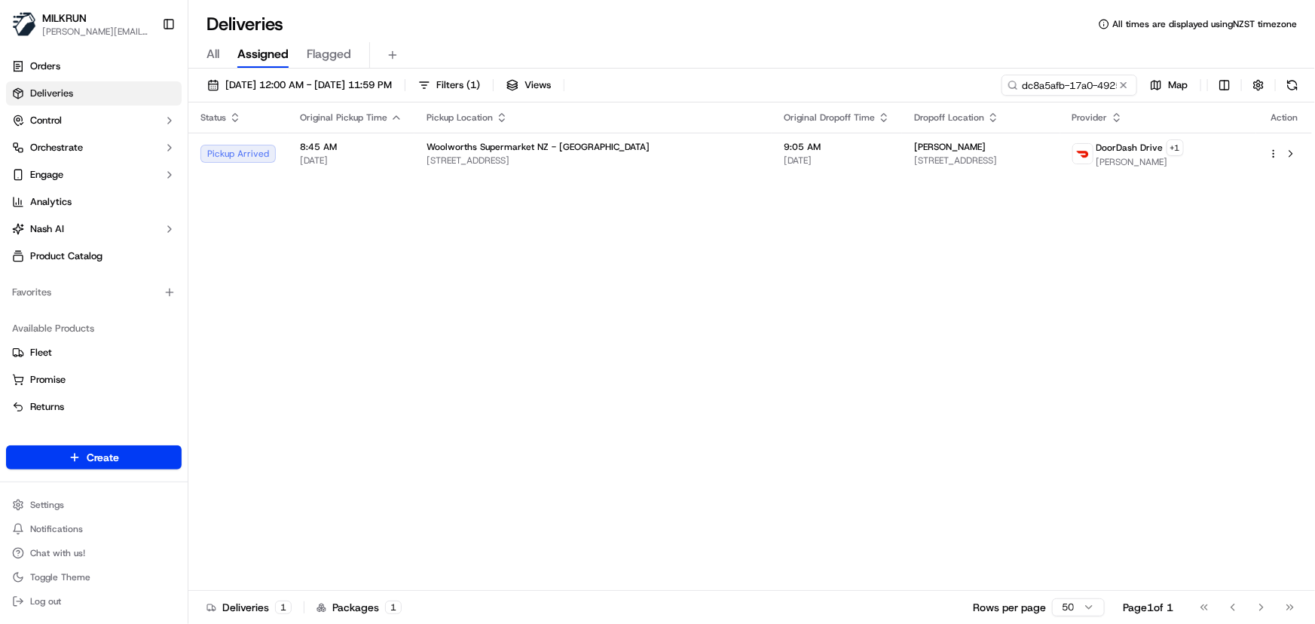
click at [363, 314] on div "Status Original Pickup Time Pickup Location Original Dropoff Time Dropoff Locat…" at bounding box center [750, 347] width 1124 height 488
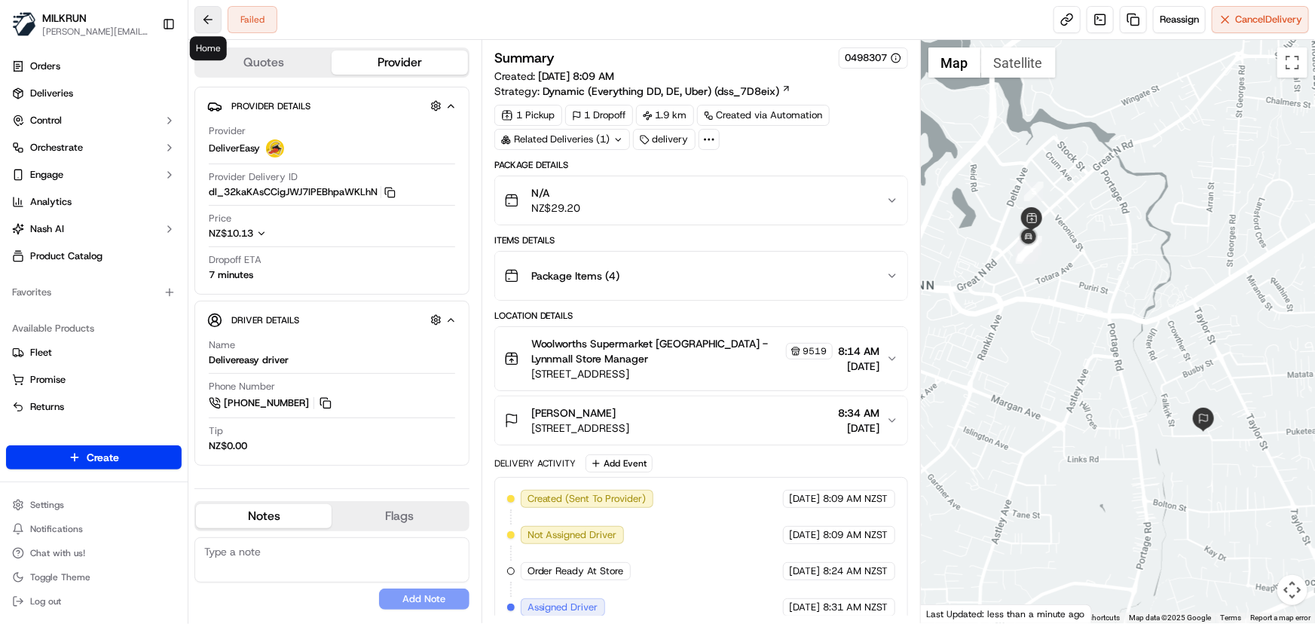
click at [213, 22] on button at bounding box center [207, 19] width 27 height 27
